Goal: Task Accomplishment & Management: Use online tool/utility

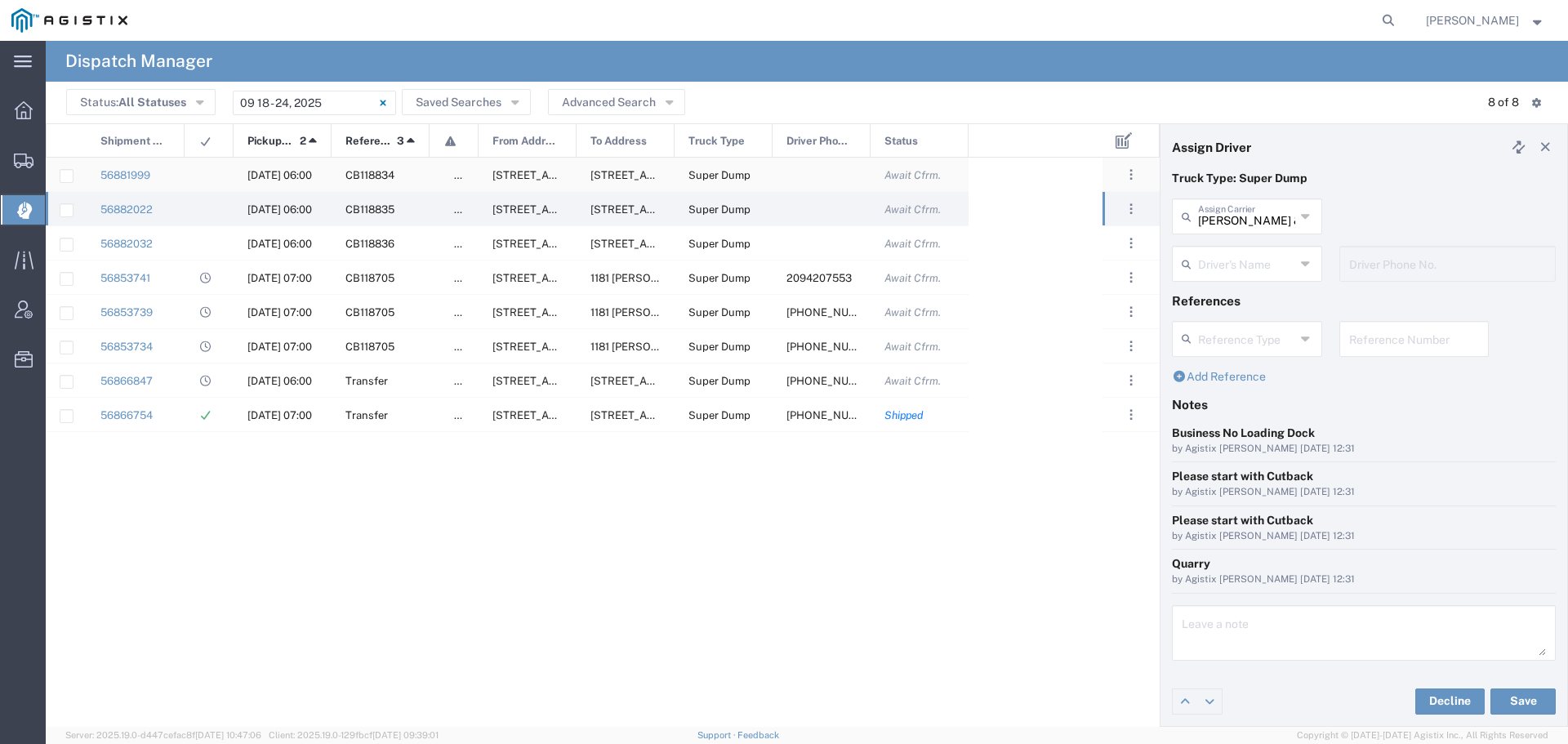
click at [271, 175] on span "[DATE] 06:00" at bounding box center [279, 175] width 65 height 12
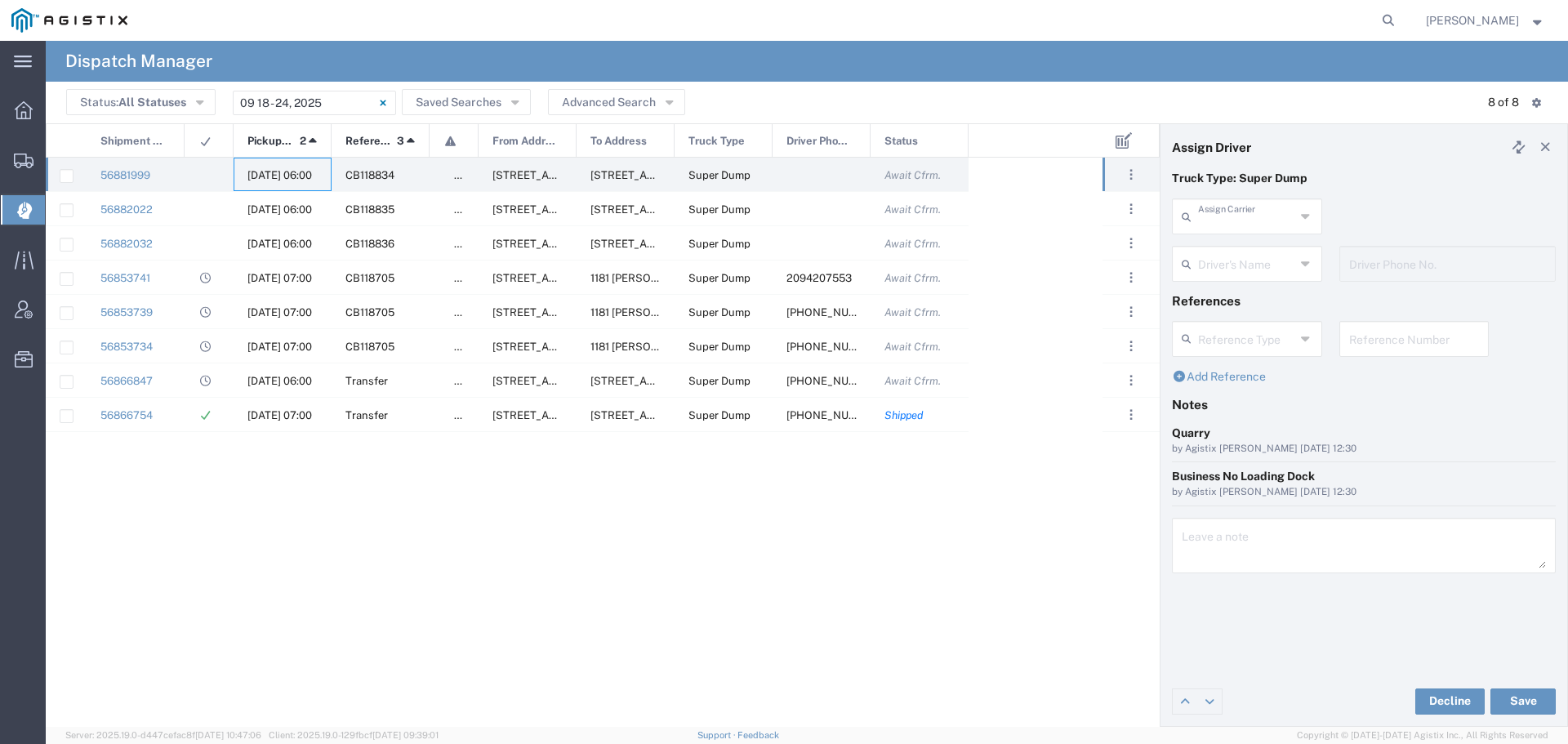
click at [1212, 217] on input "text" at bounding box center [1246, 215] width 97 height 28
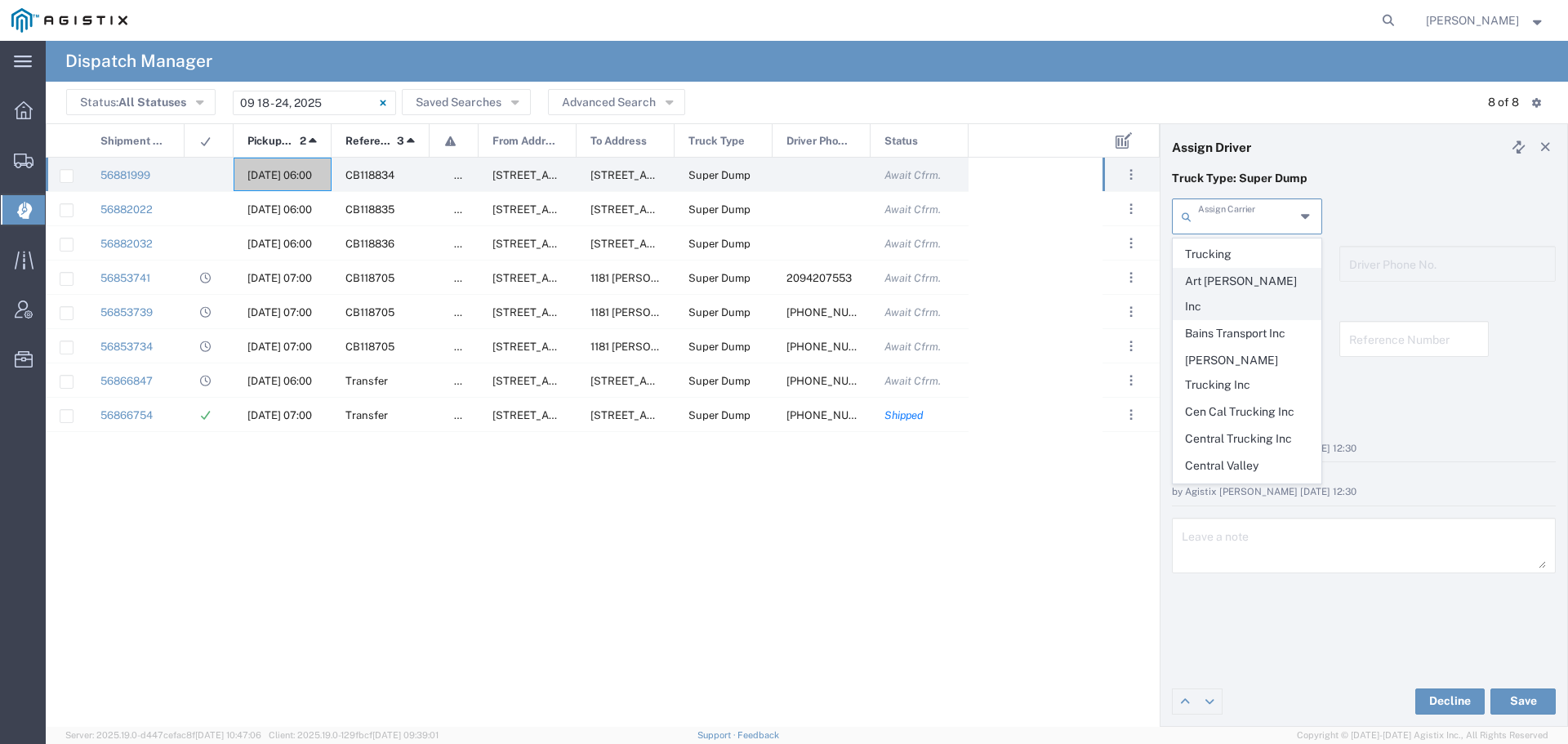
scroll to position [327, 0]
click at [1224, 517] on span "GCU Trucking" at bounding box center [1246, 530] width 147 height 26
type input "GCU Trucking"
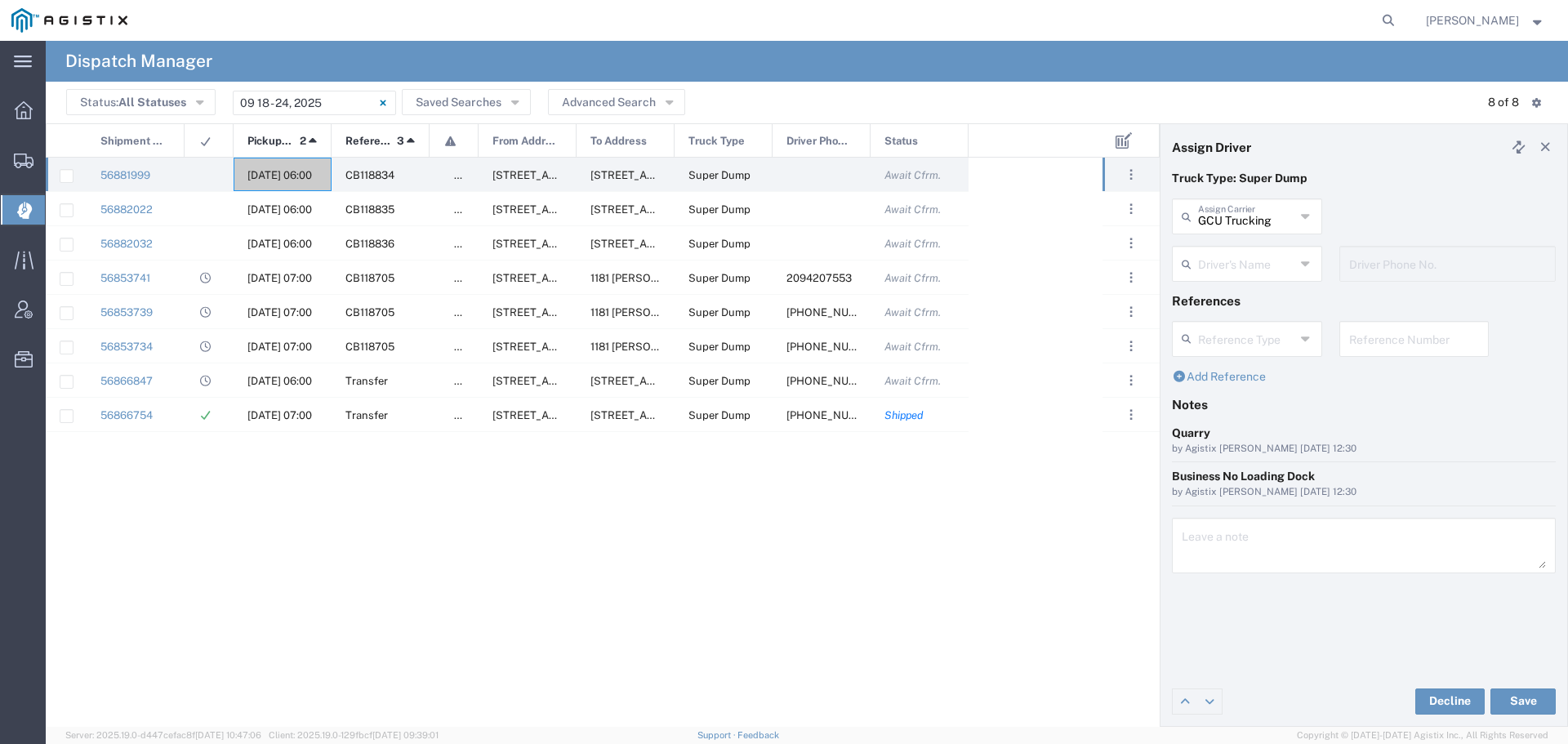
click at [1262, 269] on input "text" at bounding box center [1246, 262] width 97 height 28
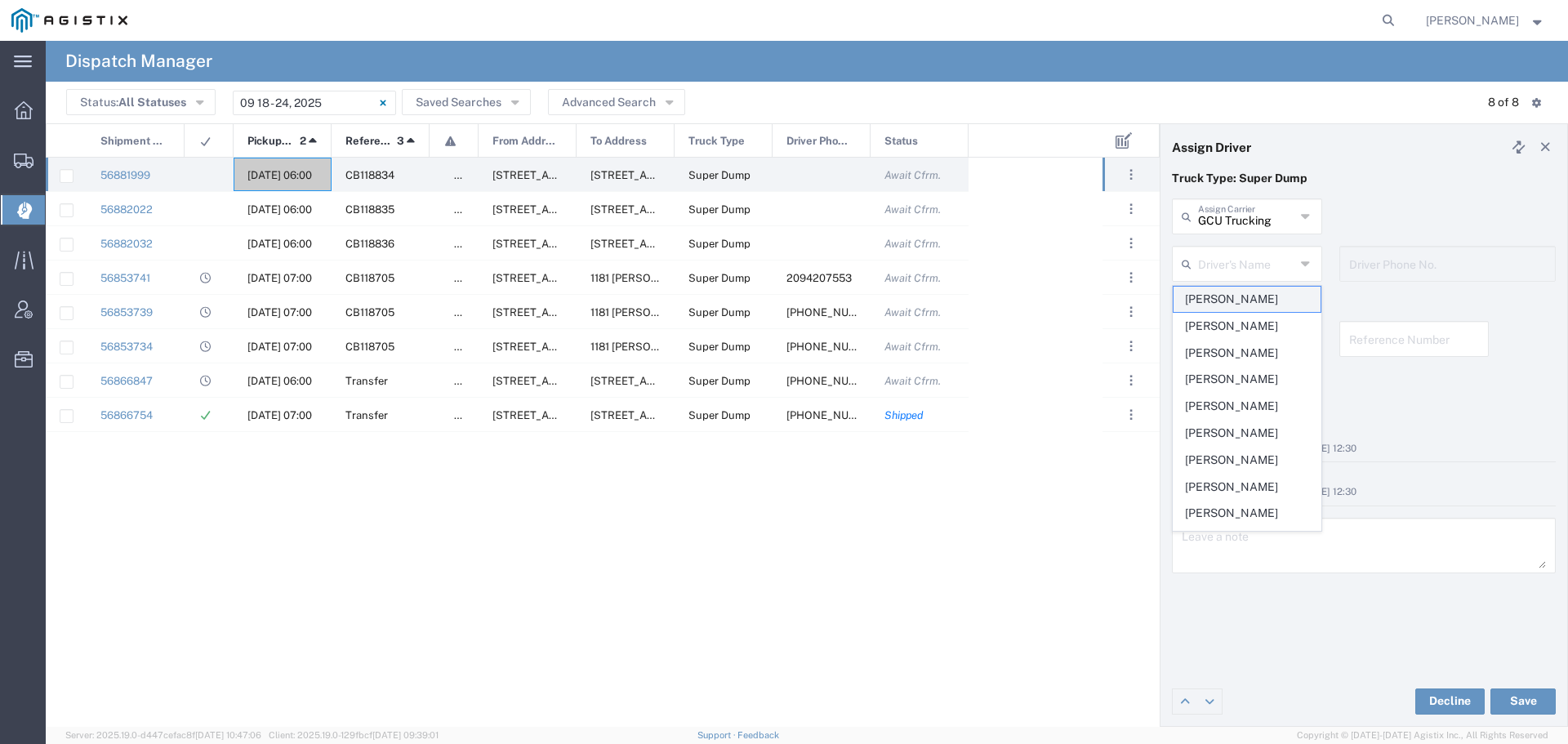
click at [1260, 294] on span "[PERSON_NAME]" at bounding box center [1246, 299] width 147 height 26
type input "[PERSON_NAME]"
type input "2094930595"
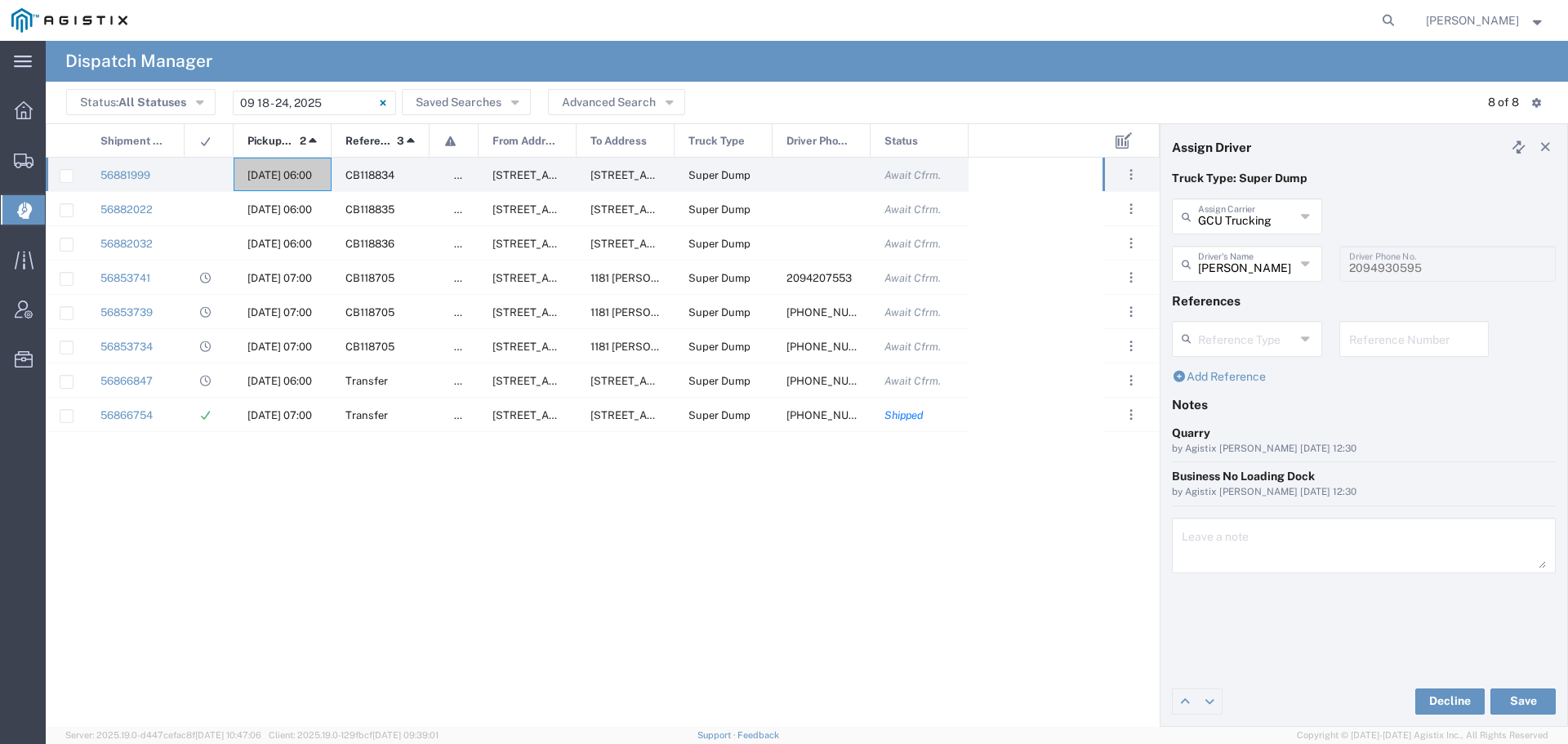
click at [1401, 338] on input "text" at bounding box center [1413, 337] width 131 height 28
drag, startPoint x: 1409, startPoint y: 341, endPoint x: 1344, endPoint y: 342, distance: 65.0
click at [1344, 342] on div "WO10244 Reference Number" at bounding box center [1414, 339] width 150 height 36
type input "WO10244"
click at [1224, 545] on textarea at bounding box center [1363, 545] width 364 height 46
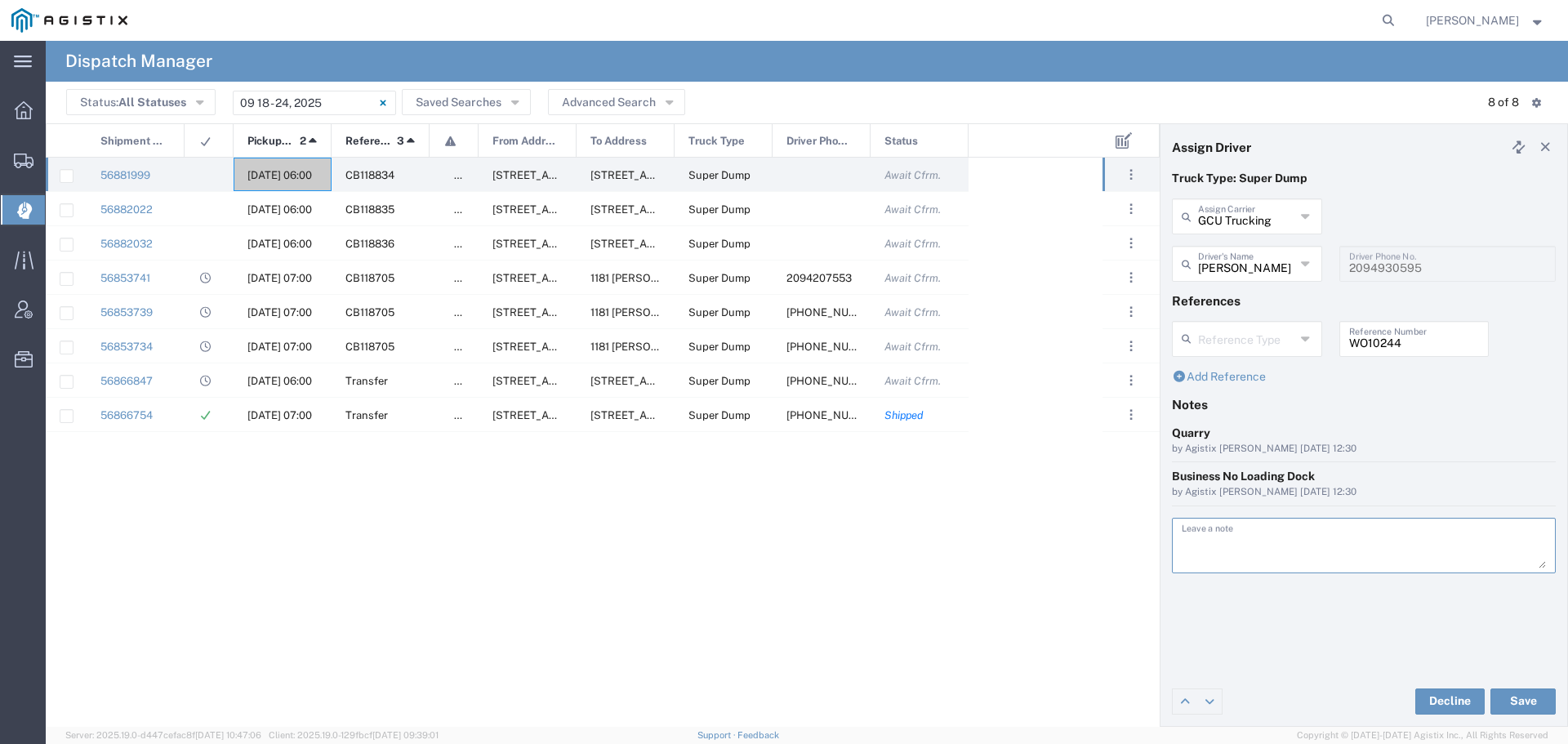
paste textarea "WO10244"
type textarea "WO10244"
click at [1512, 703] on button "Save" at bounding box center [1522, 701] width 65 height 27
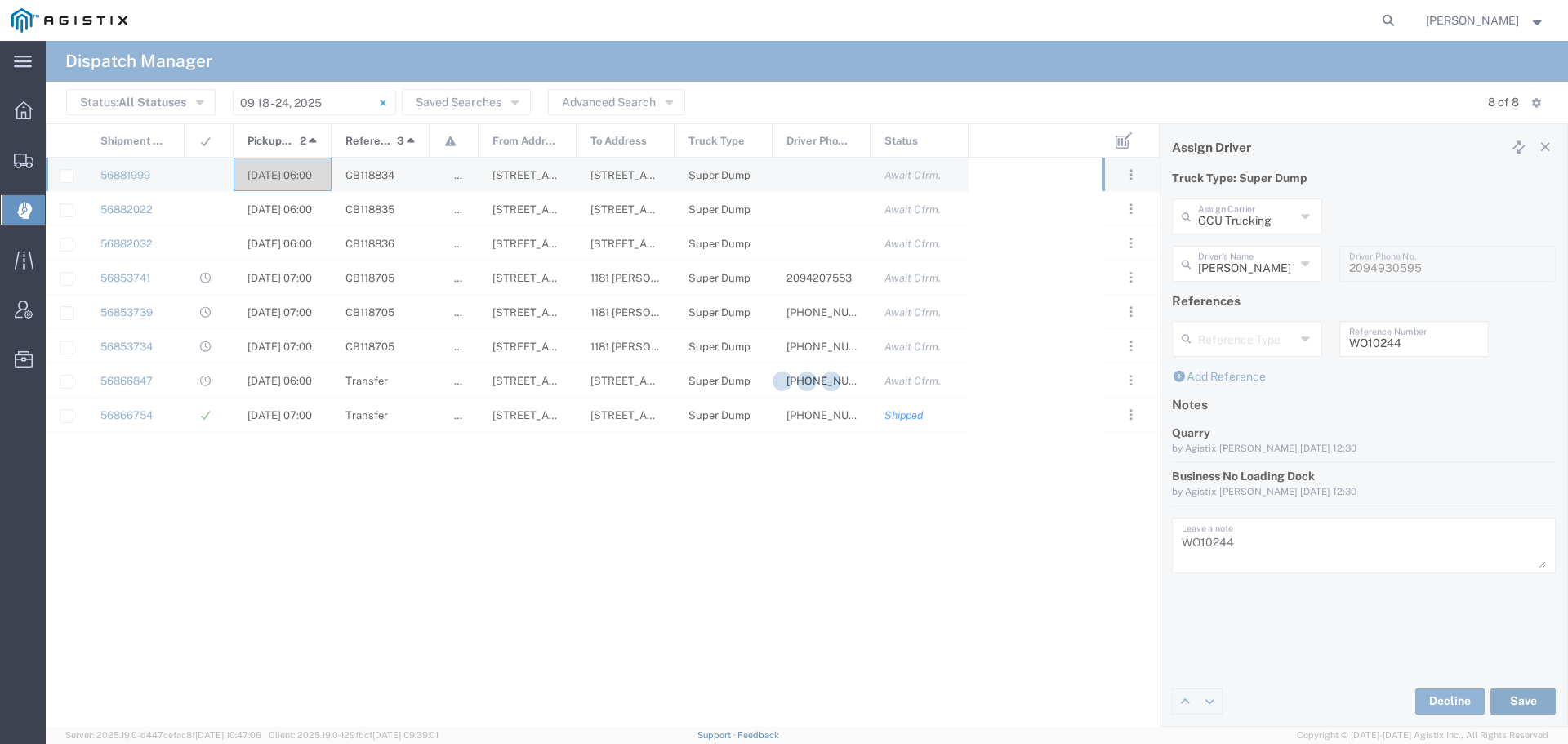
type input "[PERSON_NAME]"
type input "GCU Trucking"
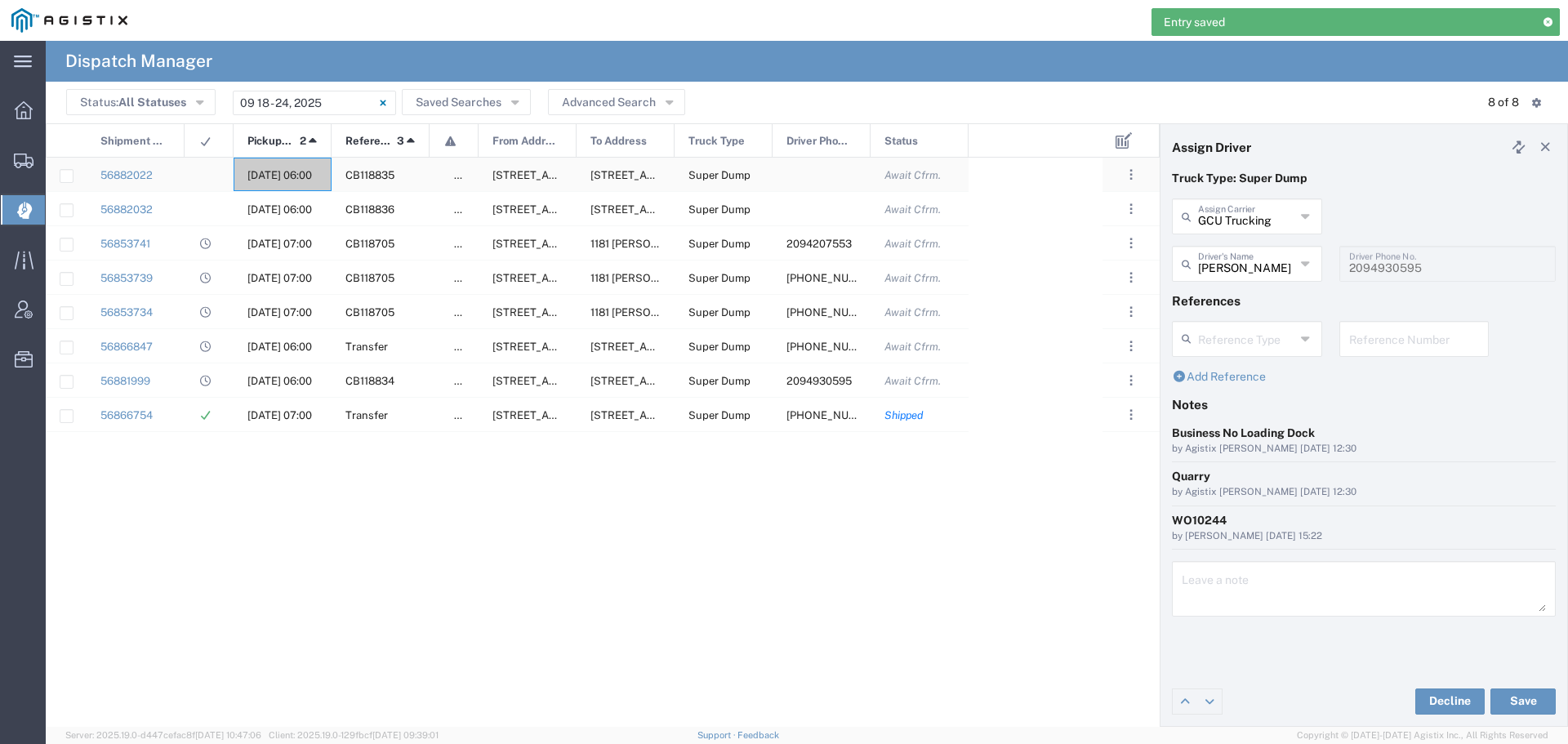
click at [285, 172] on span "[DATE] 06:00" at bounding box center [279, 175] width 65 height 12
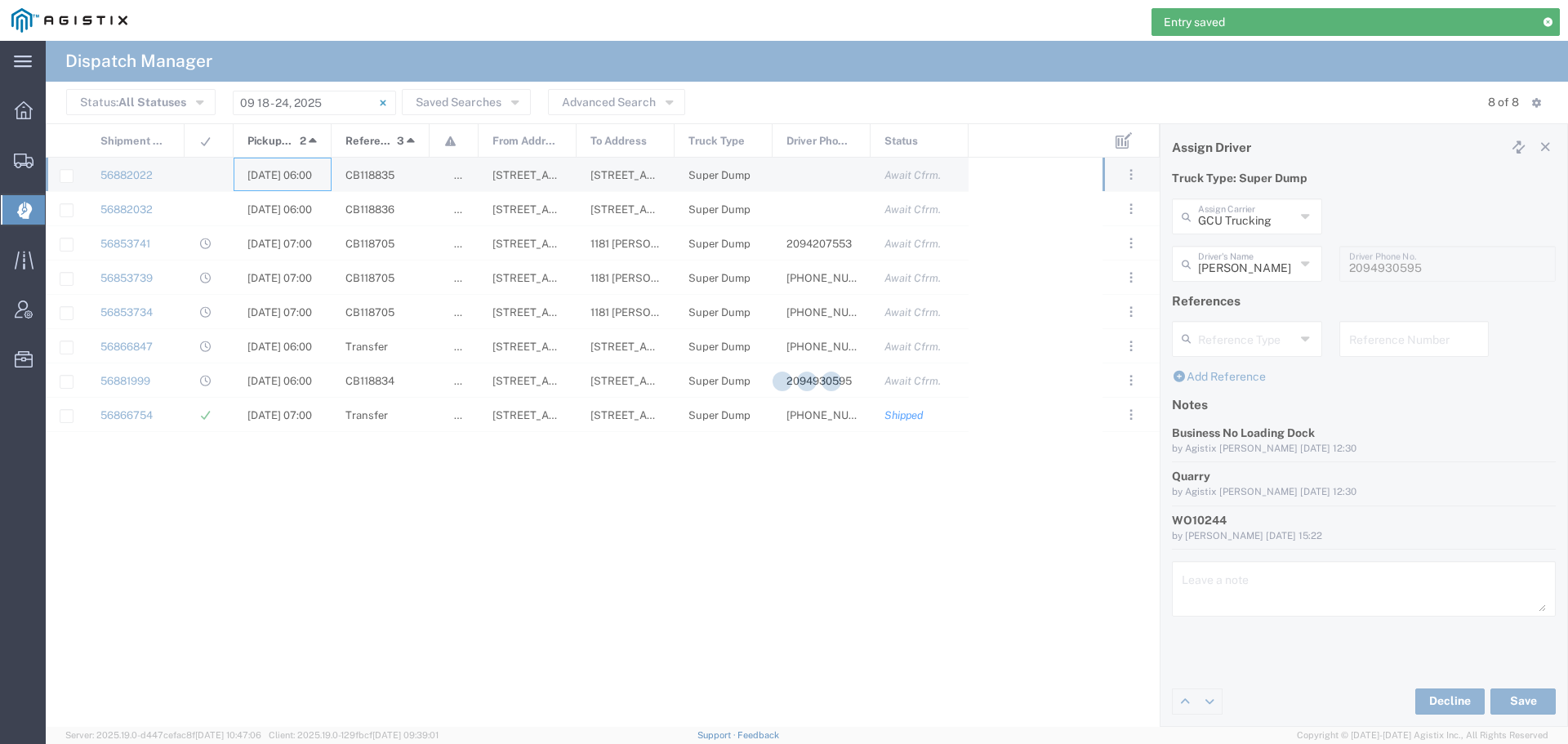
type input "[PERSON_NAME] & Sons"
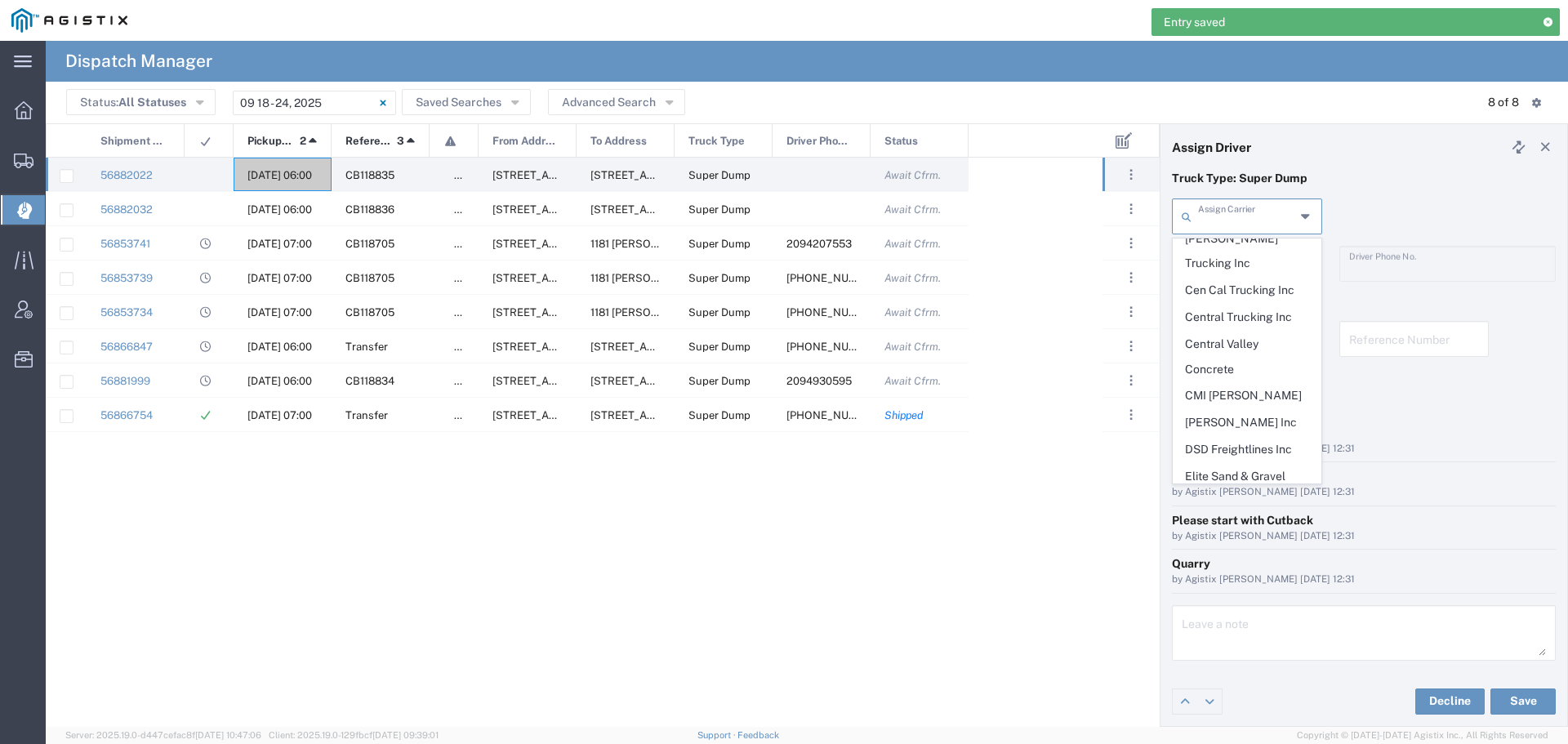
click at [1261, 222] on input "text" at bounding box center [1246, 215] width 97 height 28
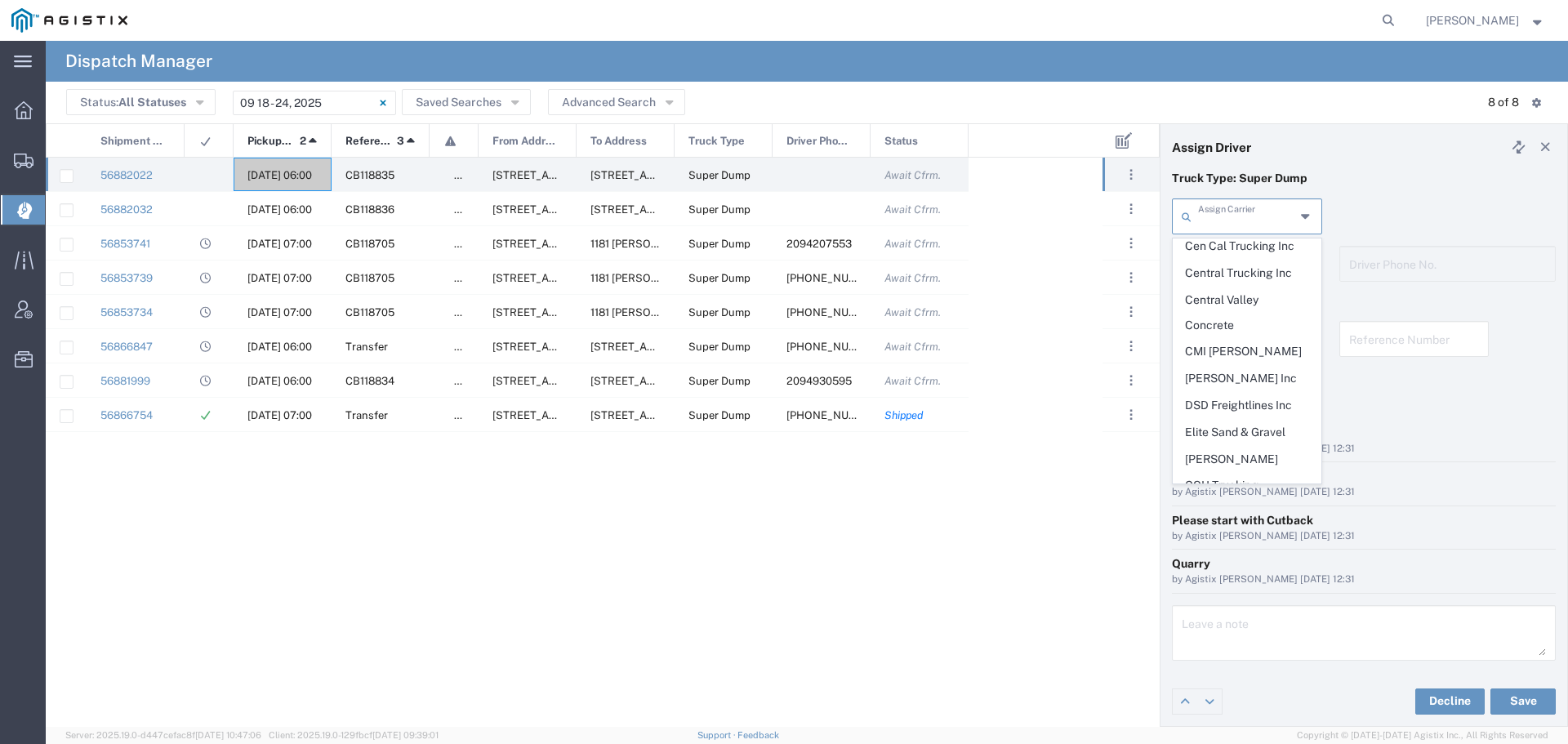
scroll to position [408, 0]
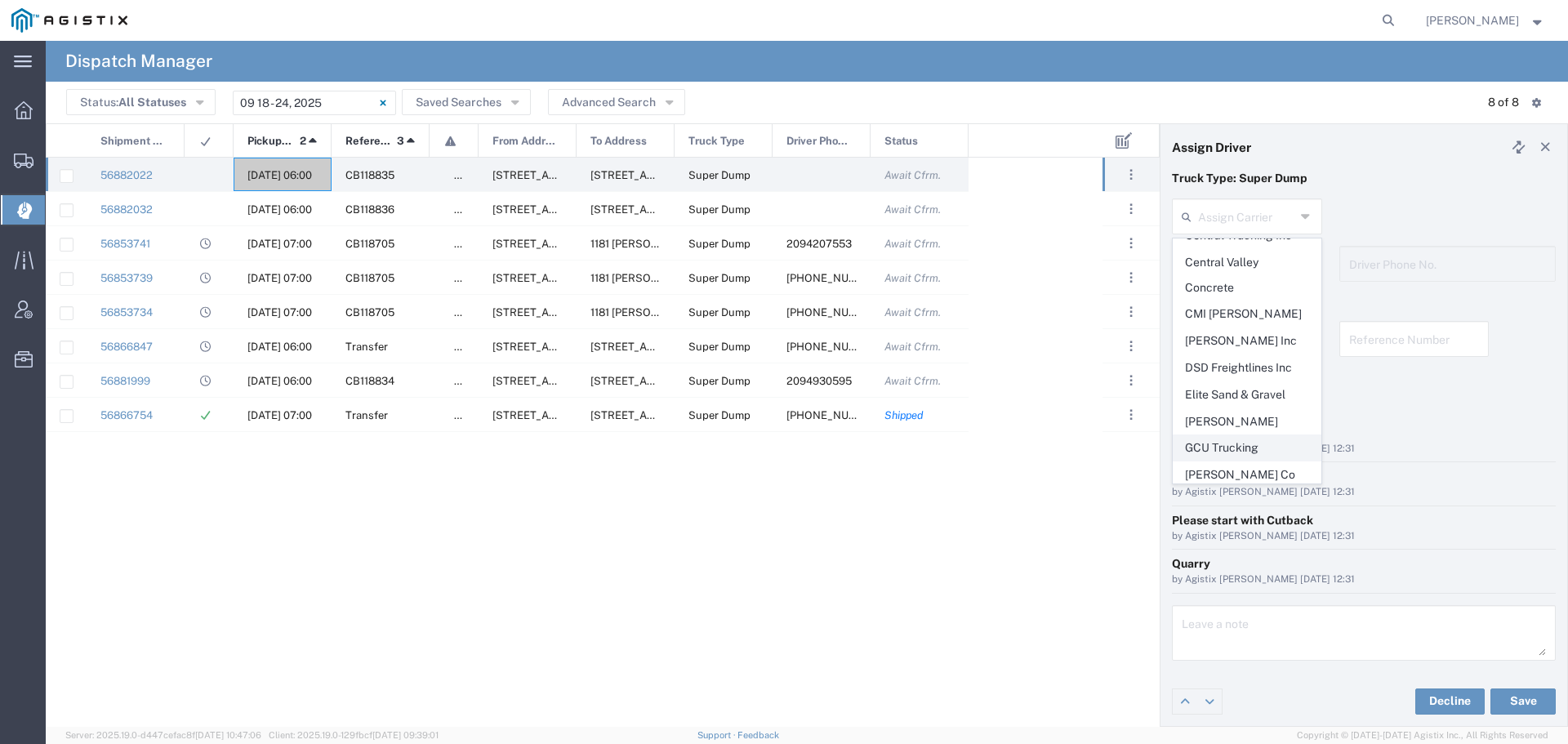
click at [1254, 436] on span "GCU Trucking" at bounding box center [1246, 448] width 147 height 26
type input "GCU Trucking"
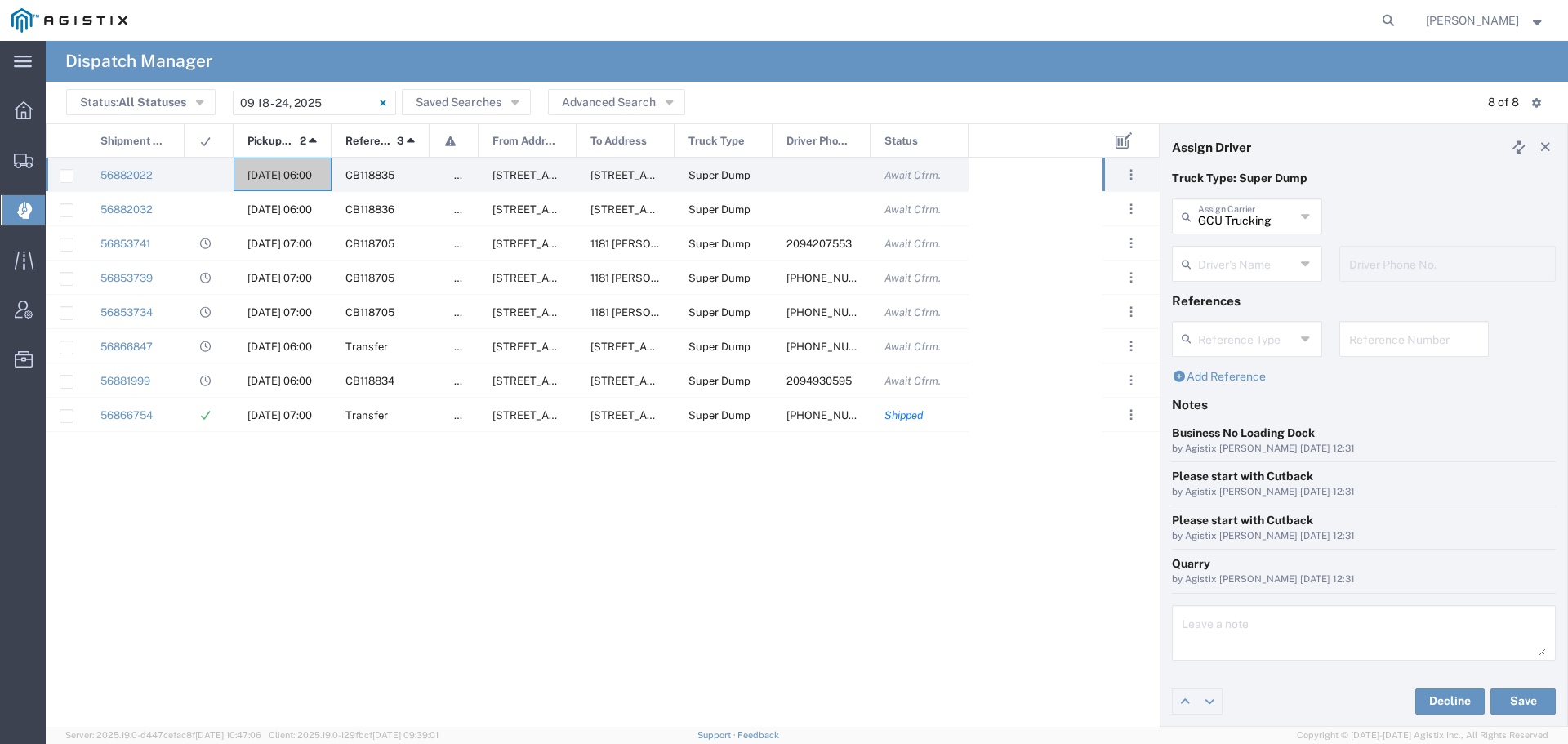
click at [1280, 263] on input "text" at bounding box center [1246, 262] width 97 height 28
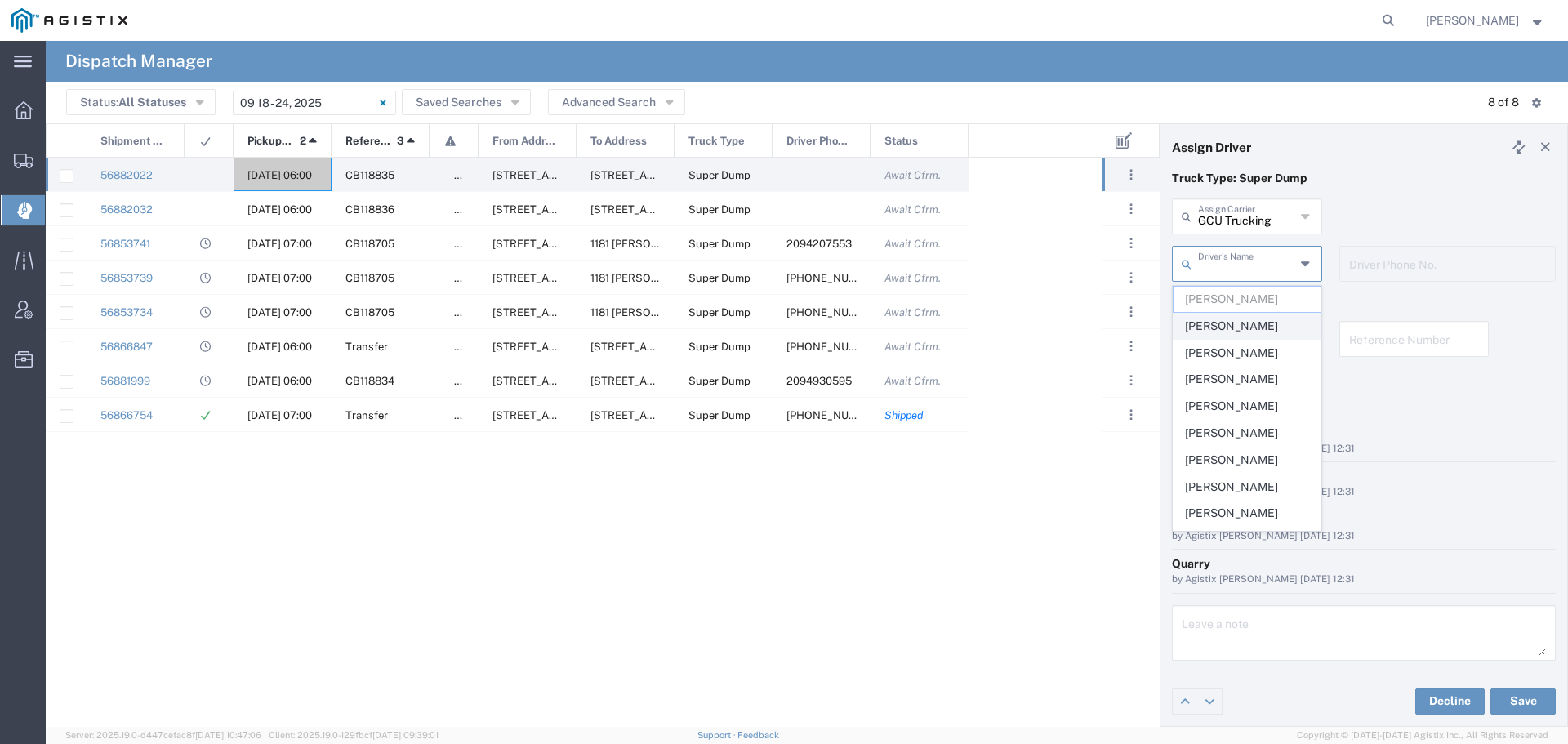
click at [1249, 324] on span "[PERSON_NAME]" at bounding box center [1246, 327] width 147 height 26
type input "[PERSON_NAME]"
type input "2098449700"
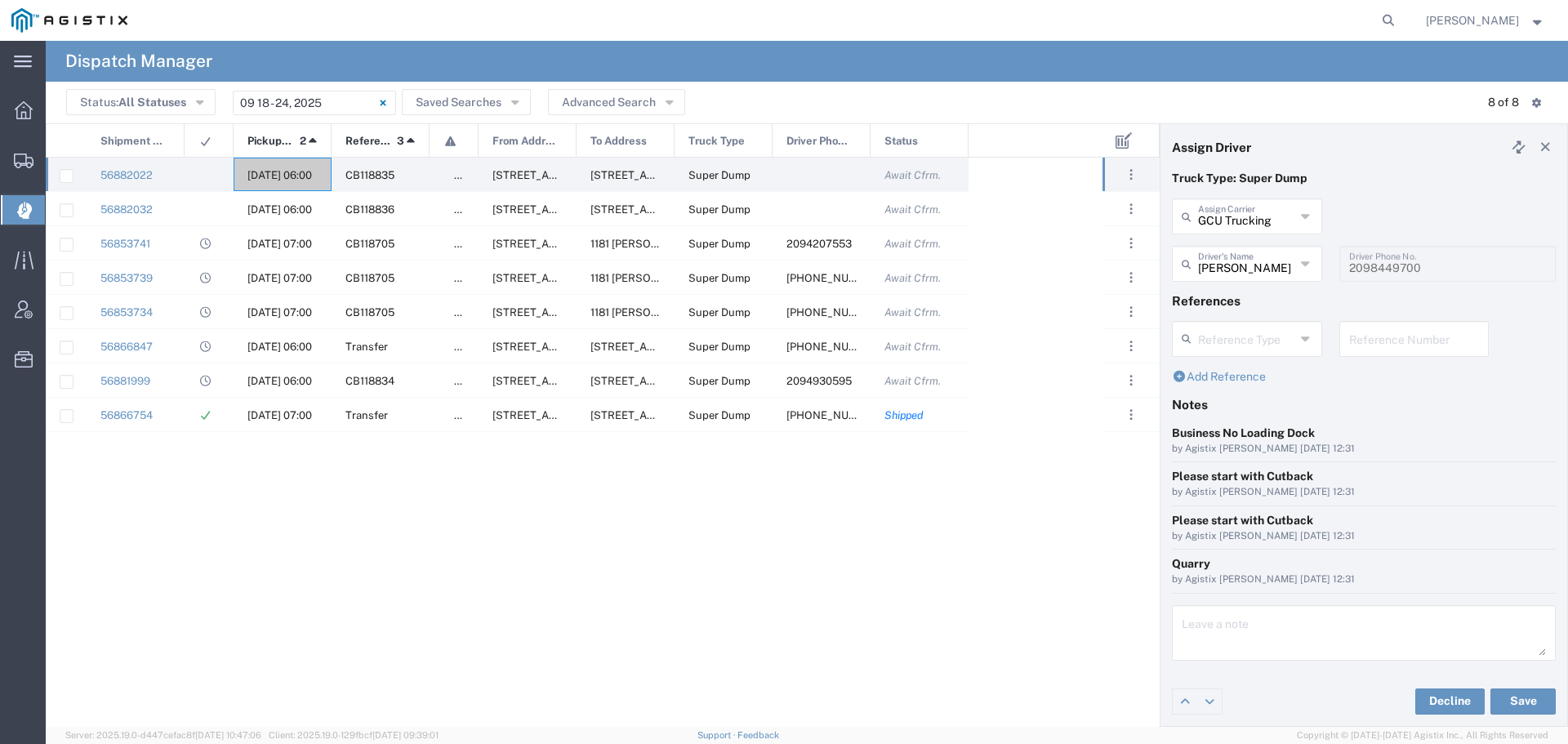
click at [1374, 339] on input "text" at bounding box center [1413, 337] width 131 height 28
paste input "WO10244"
type input "WO10244"
click at [1196, 642] on textarea at bounding box center [1363, 633] width 364 height 46
paste textarea "WO10244"
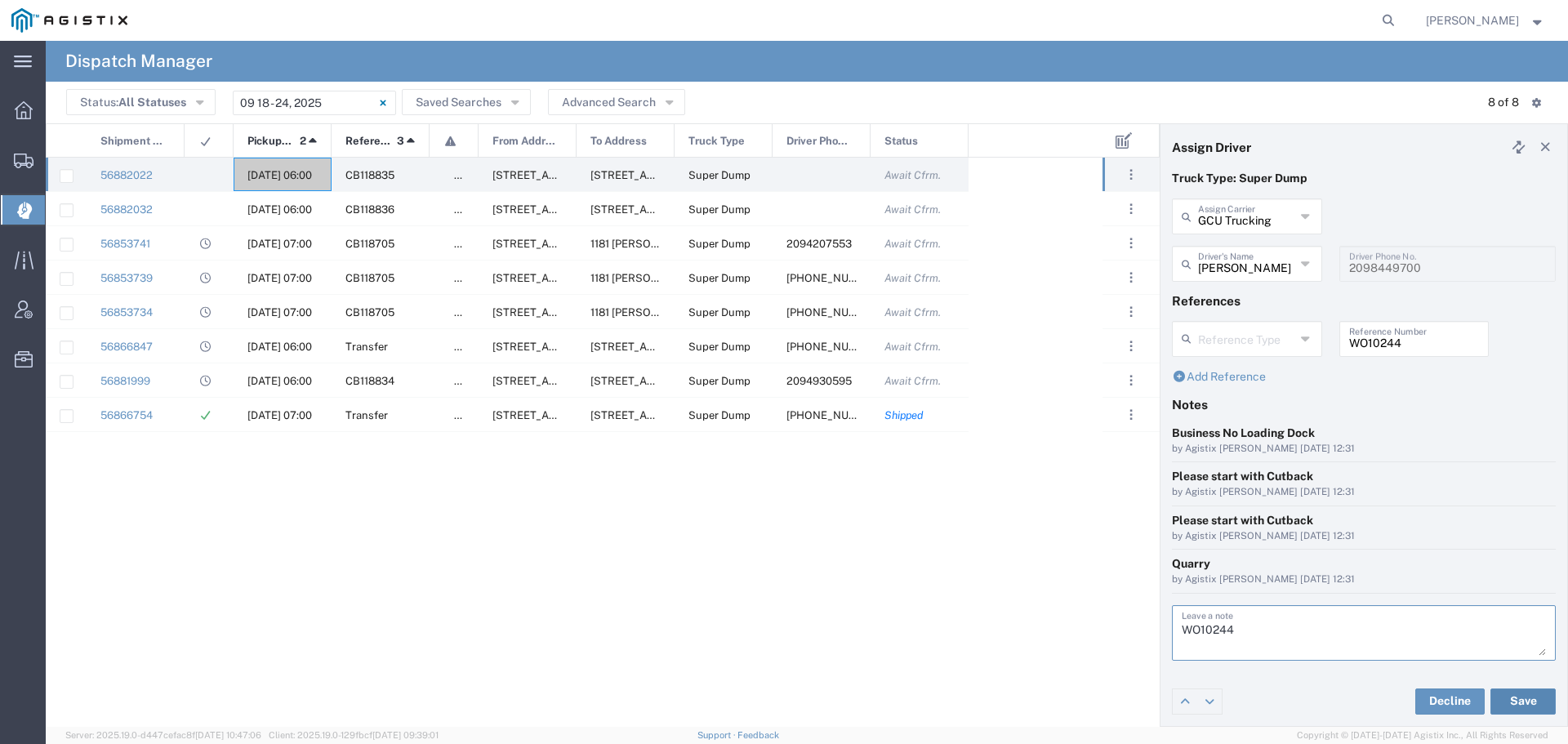
type textarea "WO10244"
click at [1515, 704] on button "Save" at bounding box center [1522, 701] width 65 height 27
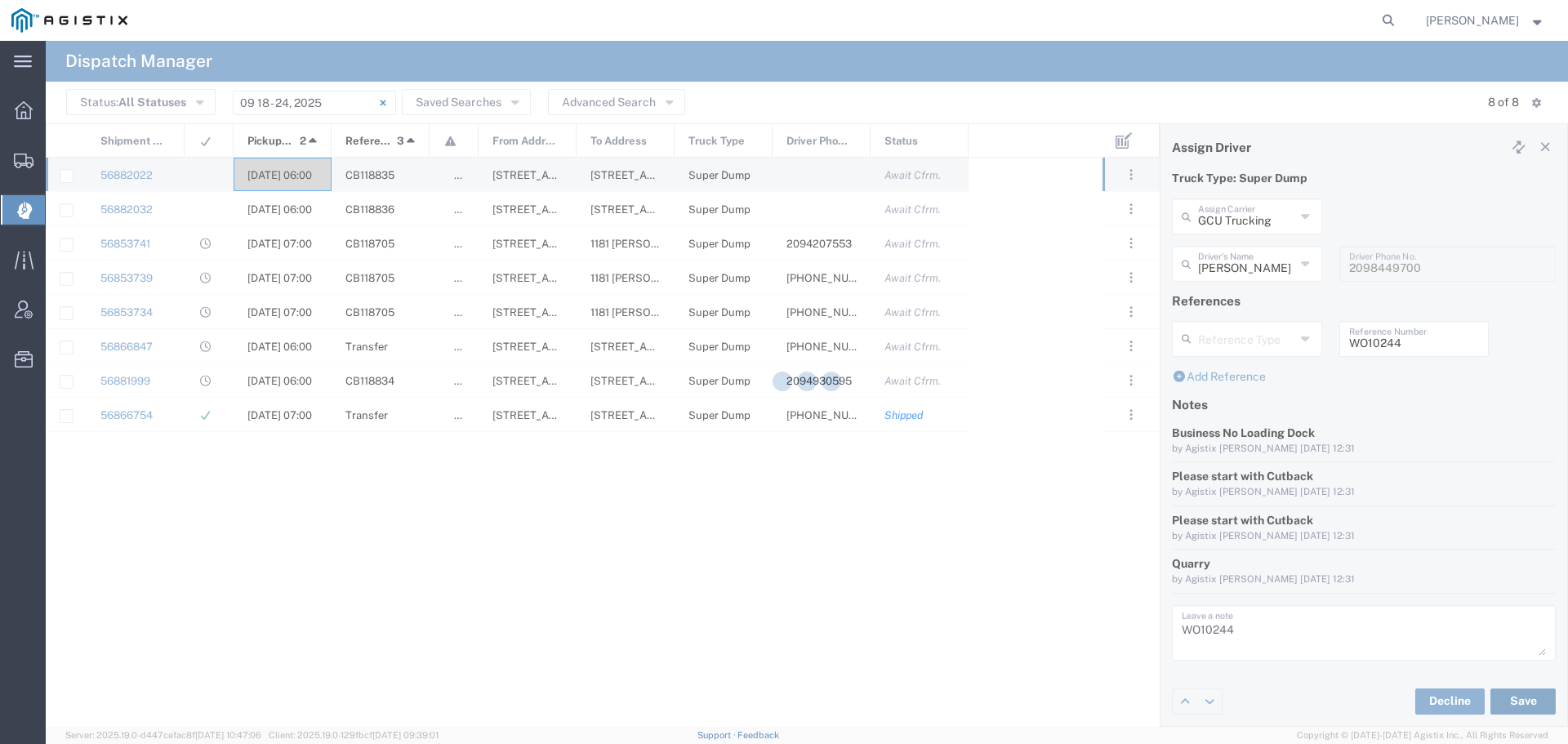
type input "[PERSON_NAME]"
type input "GCU Trucking"
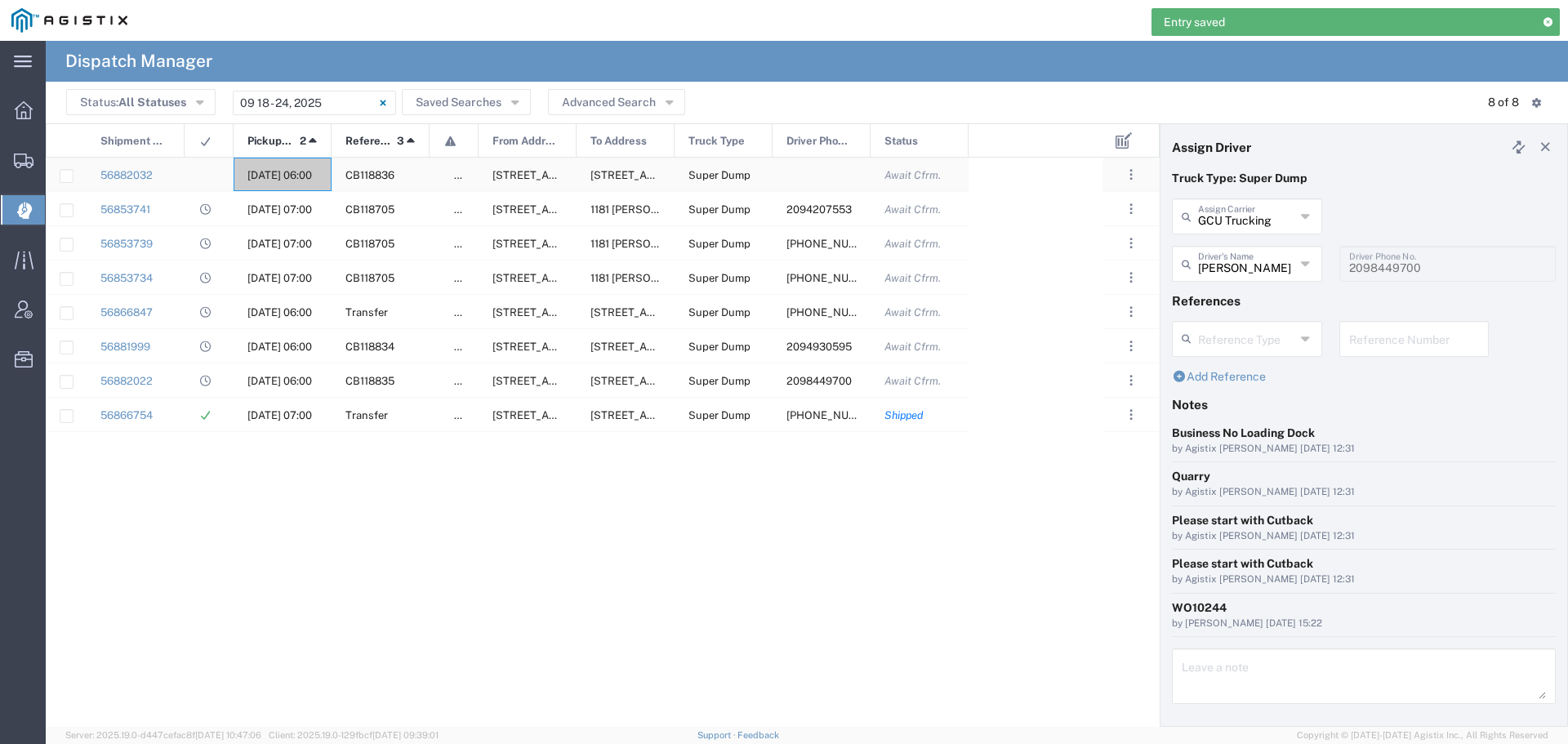
click at [277, 172] on span "[DATE] 06:00" at bounding box center [279, 175] width 65 height 12
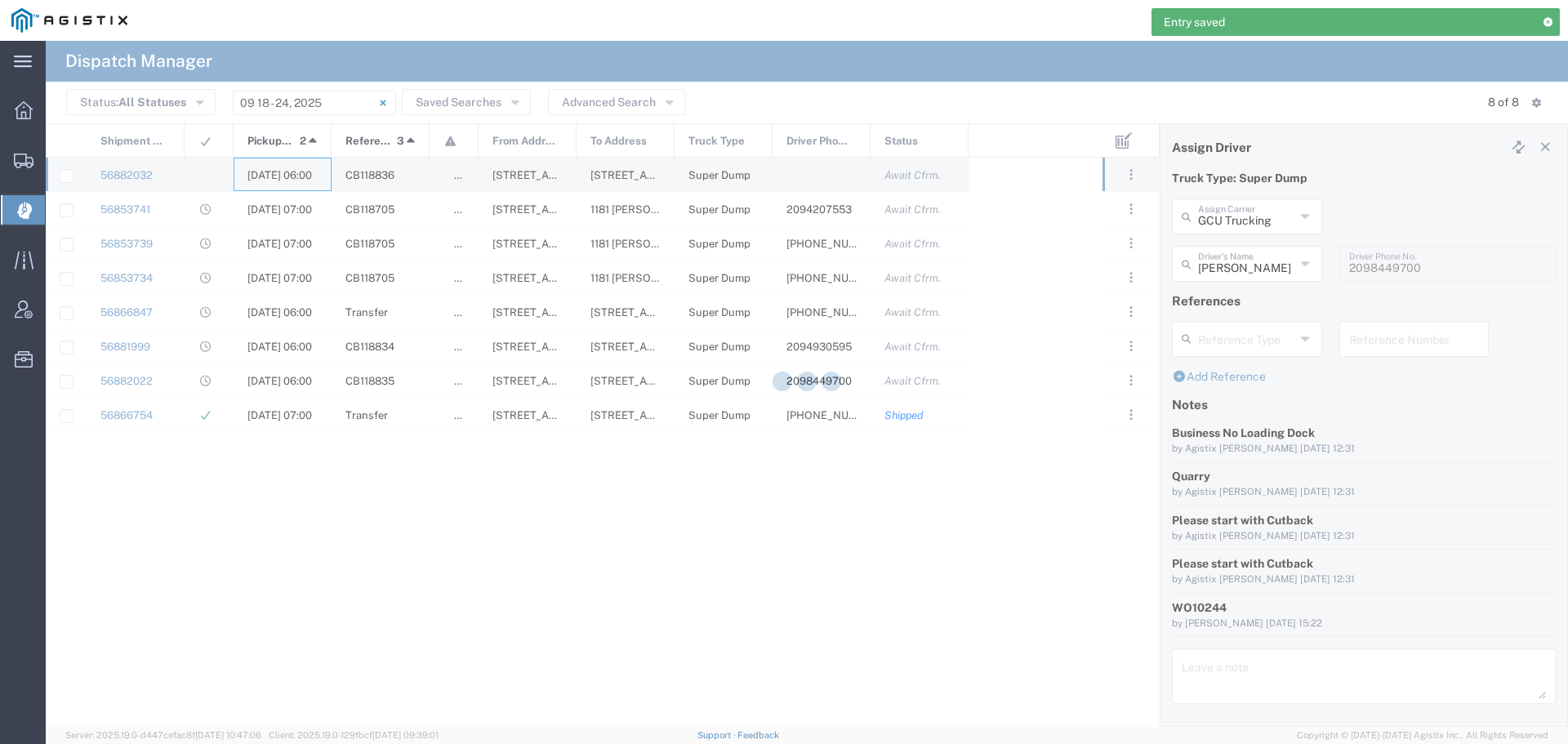
type input "[PERSON_NAME] & Sons"
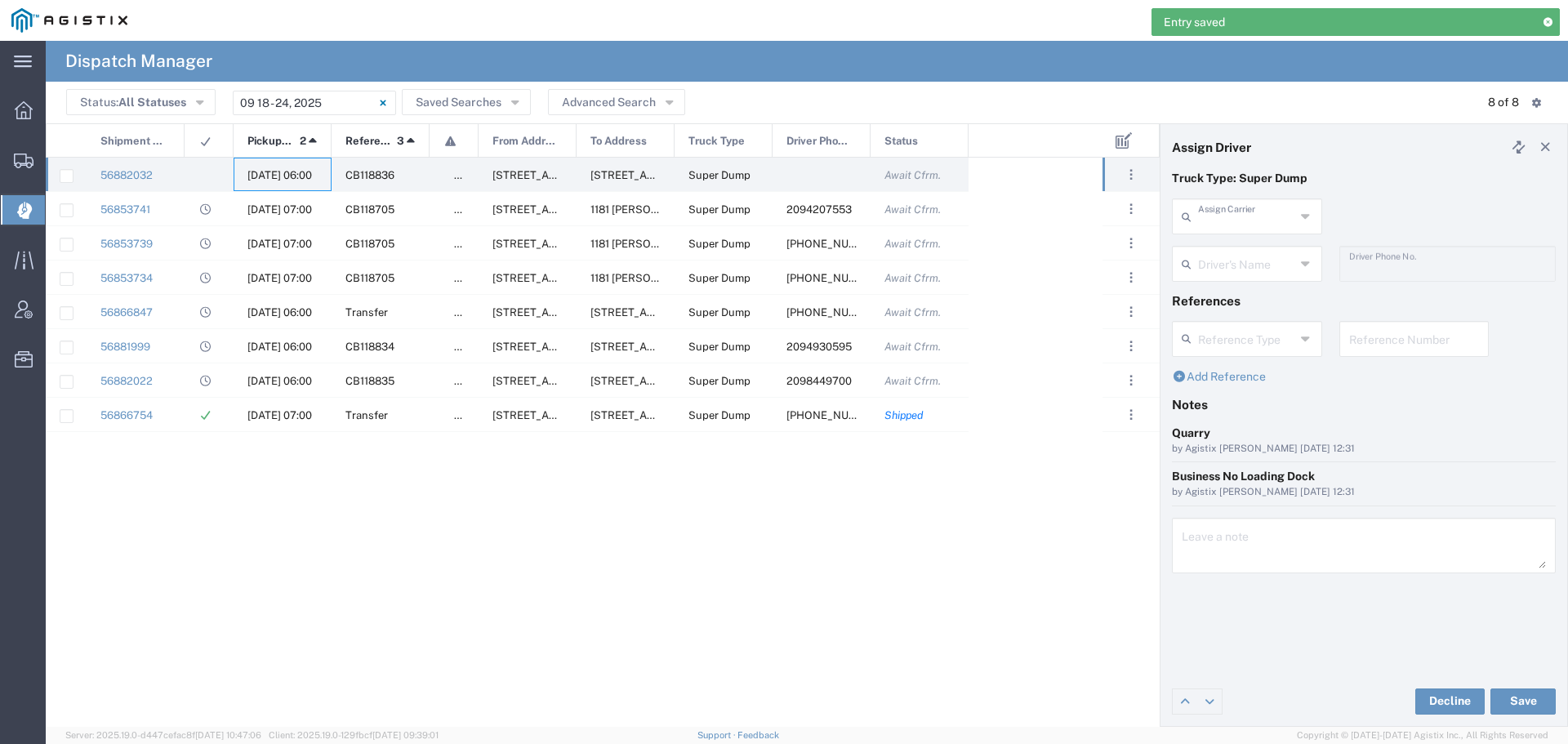
click at [1234, 226] on input "text" at bounding box center [1246, 215] width 97 height 28
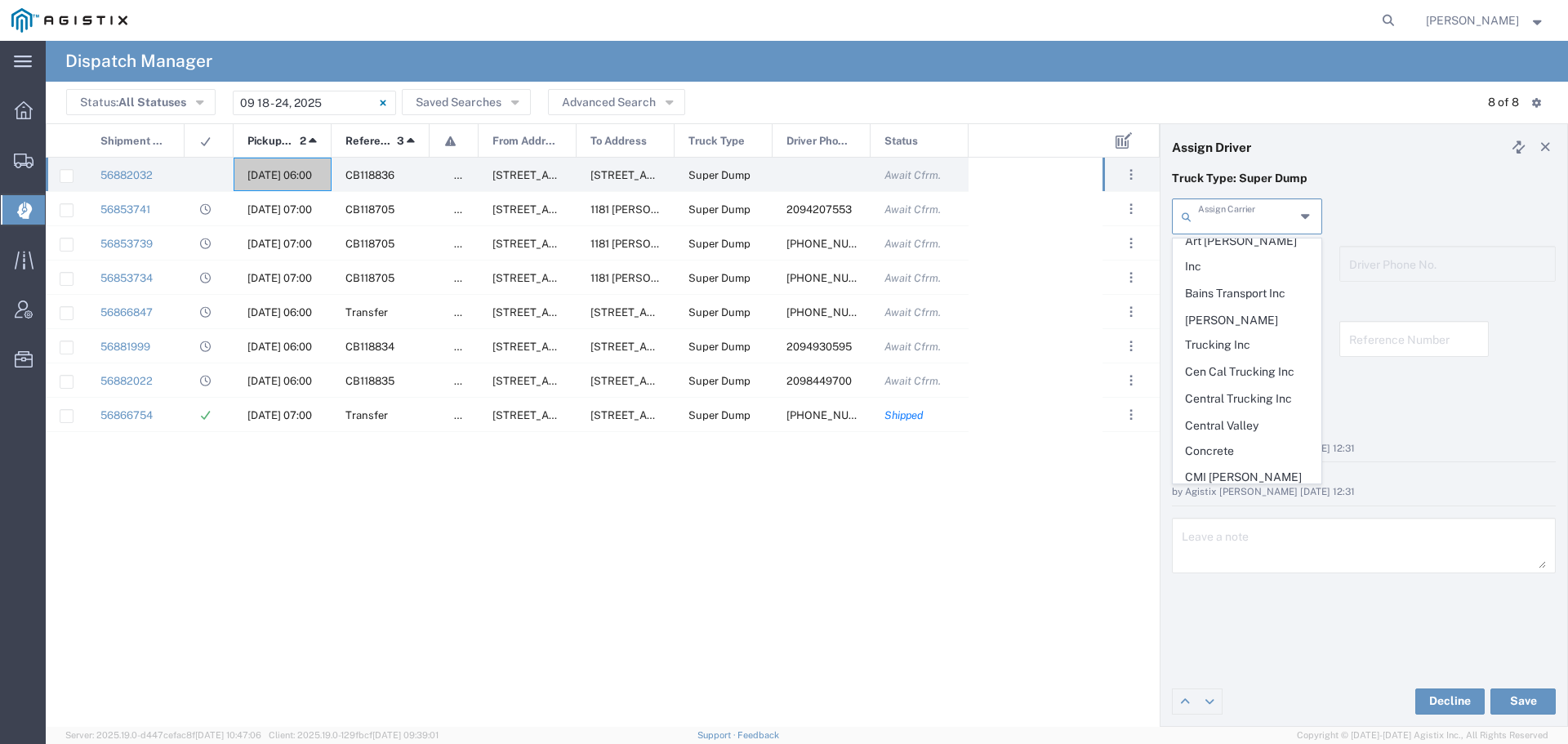
scroll to position [327, 0]
click at [1231, 517] on span "GCU Trucking" at bounding box center [1246, 530] width 147 height 26
type input "GCU Trucking"
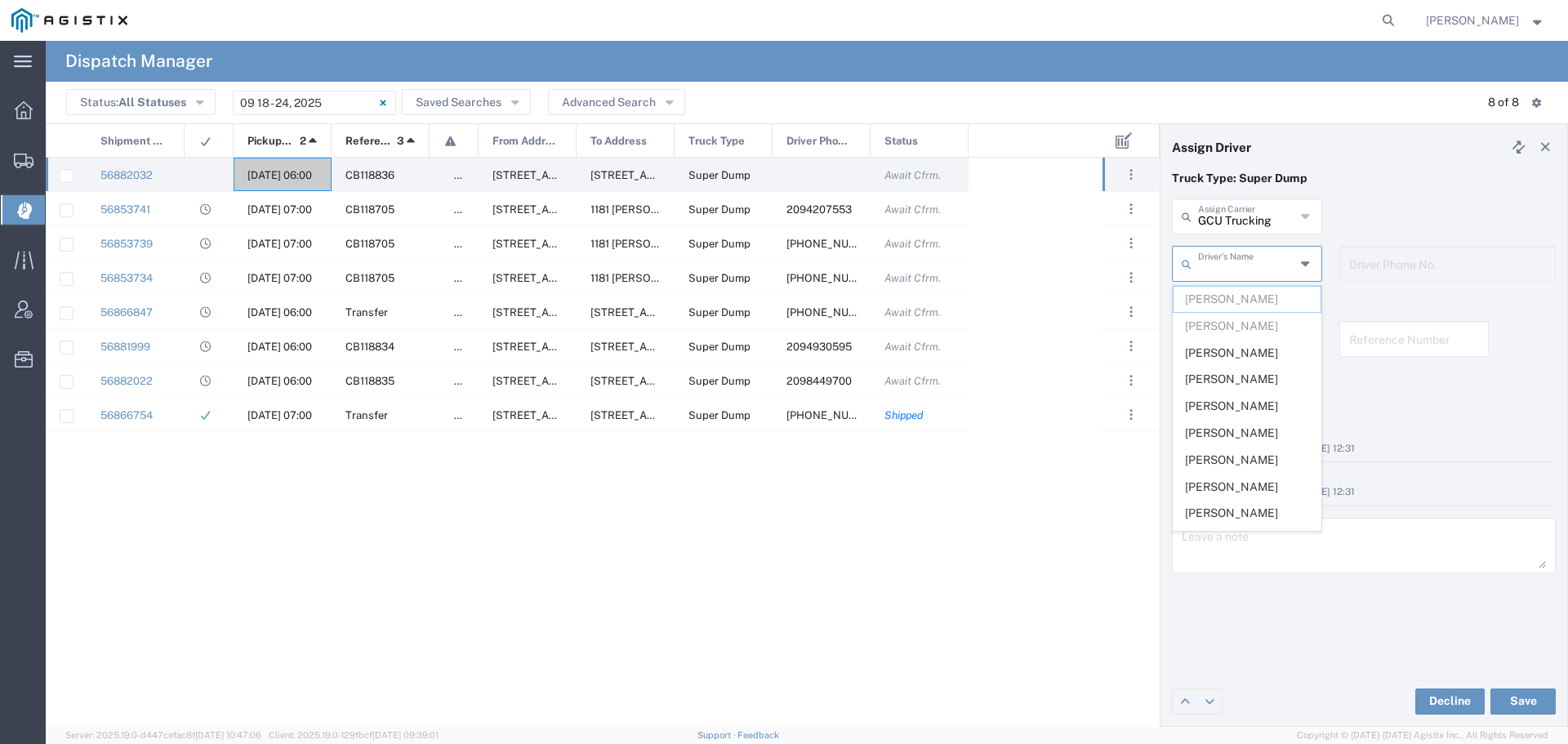
click at [1287, 264] on input "text" at bounding box center [1246, 262] width 97 height 28
click at [1204, 350] on span "[PERSON_NAME]" at bounding box center [1246, 353] width 147 height 26
type input "[PERSON_NAME]"
type input "2094958914"
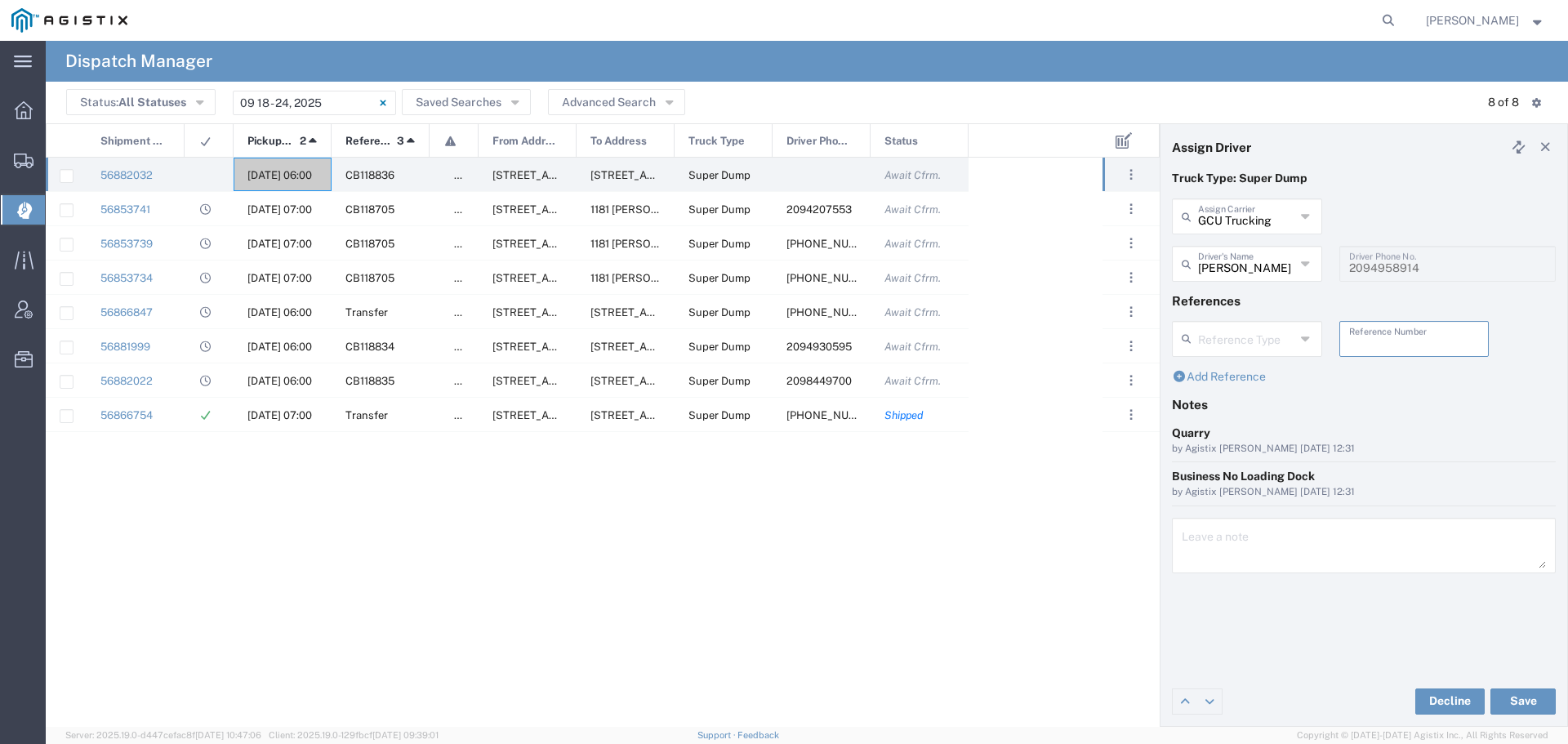
click at [1376, 344] on input "text" at bounding box center [1413, 337] width 131 height 28
paste input "WO10244"
type input "WO10244"
click at [1220, 543] on textarea at bounding box center [1363, 545] width 364 height 46
paste textarea "WO10244"
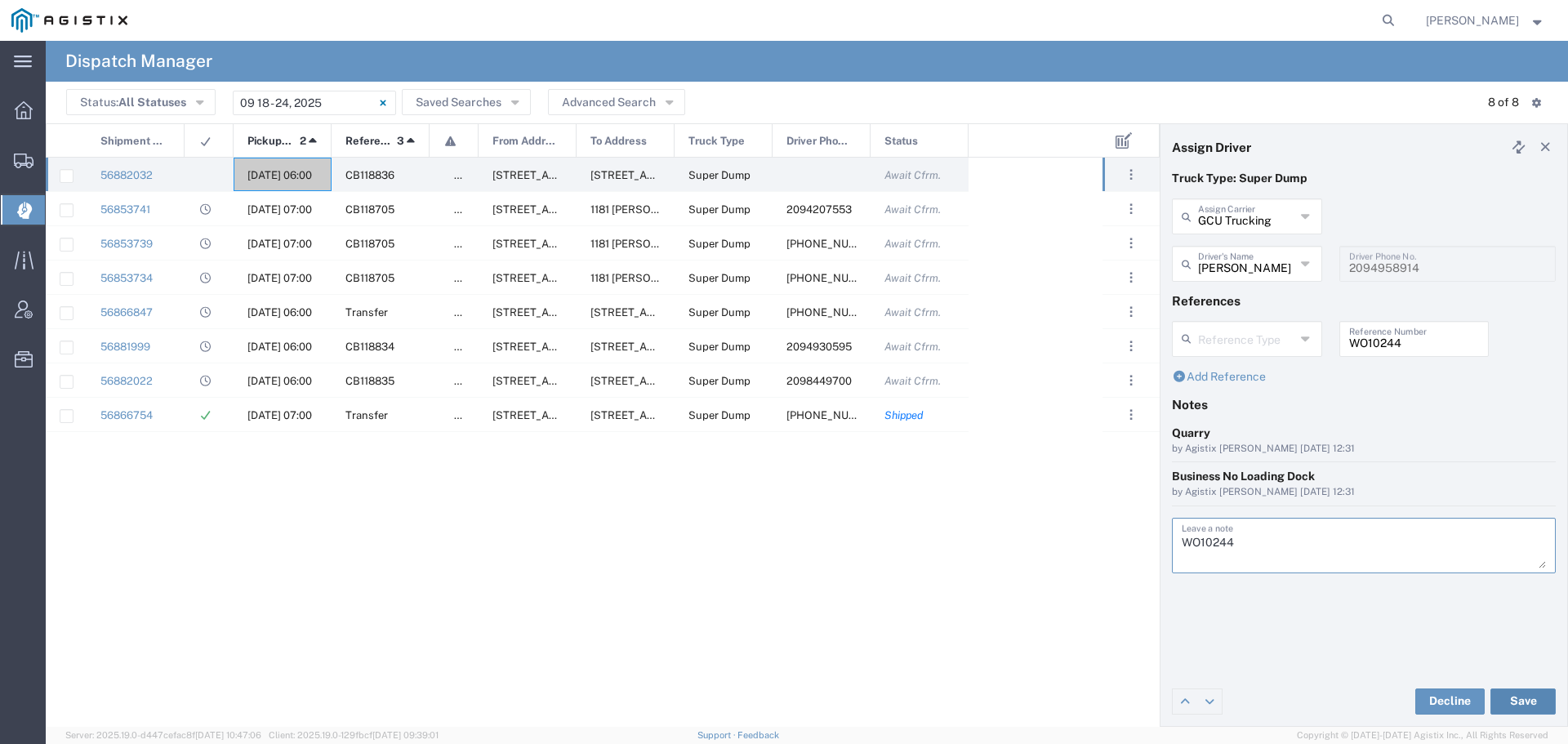
type textarea "WO10244"
click at [1516, 695] on button "Save" at bounding box center [1522, 701] width 65 height 27
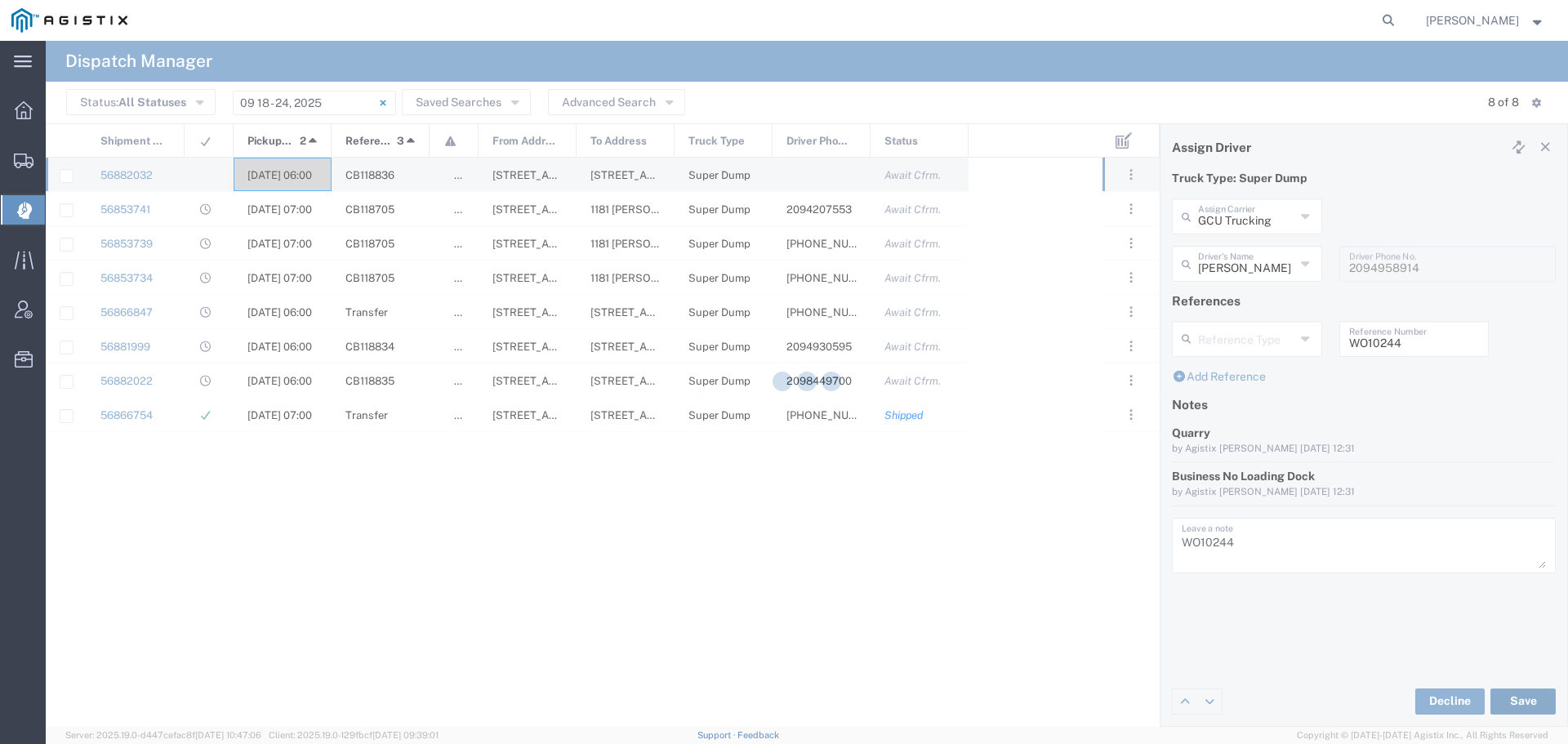
type input "[PERSON_NAME]"
type input "GCU Trucking"
